Goal: Task Accomplishment & Management: Use online tool/utility

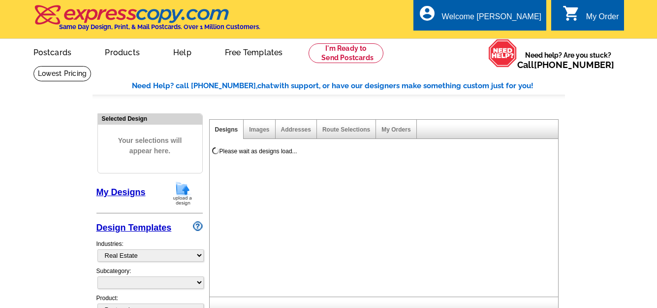
select select "785"
select select
select select "1"
select select "4"
select select "14"
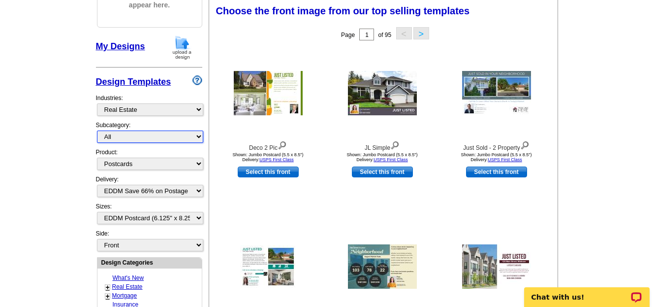
click at [200, 136] on select "All RE/MAX® Referrals [PERSON_NAME]® Berkshire Hathaway Home Services Century 2…" at bounding box center [150, 136] width 106 height 12
select select "807"
click at [97, 131] on select "All RE/MAX® Referrals [PERSON_NAME]® Berkshire Hathaway Home Services Century 2…" at bounding box center [150, 136] width 106 height 12
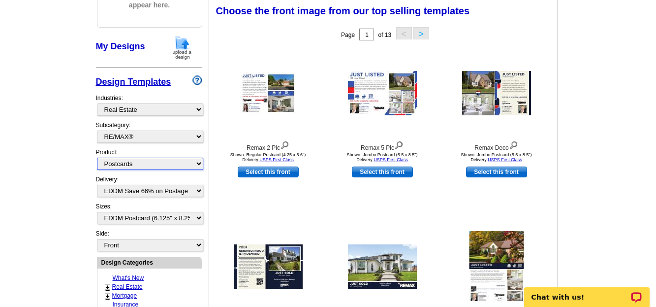
click at [200, 166] on select "All Postcards Letters and flyers Business Cards Door Hangers Greeting Cards" at bounding box center [150, 164] width 106 height 12
click at [97, 158] on select "All Postcards Letters and flyers Business Cards Door Hangers Greeting Cards" at bounding box center [150, 164] width 106 height 12
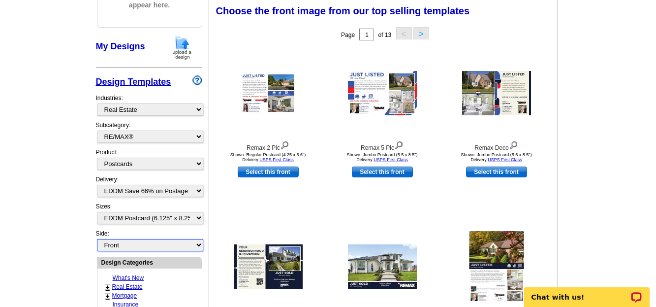
click at [199, 244] on select "Front Back" at bounding box center [150, 245] width 106 height 12
click at [97, 239] on select "Front Back" at bounding box center [150, 245] width 106 height 12
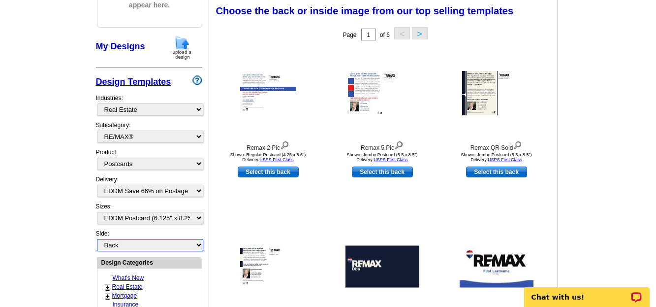
scroll to position [106, 0]
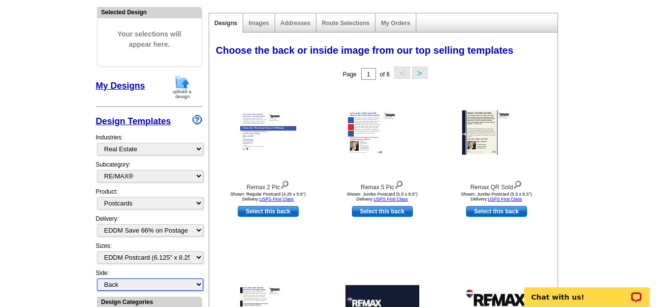
click at [198, 284] on select "Front Back" at bounding box center [150, 284] width 106 height 12
click at [97, 279] on select "Front Back" at bounding box center [150, 284] width 106 height 12
select select "front"
